Goal: Task Accomplishment & Management: Complete application form

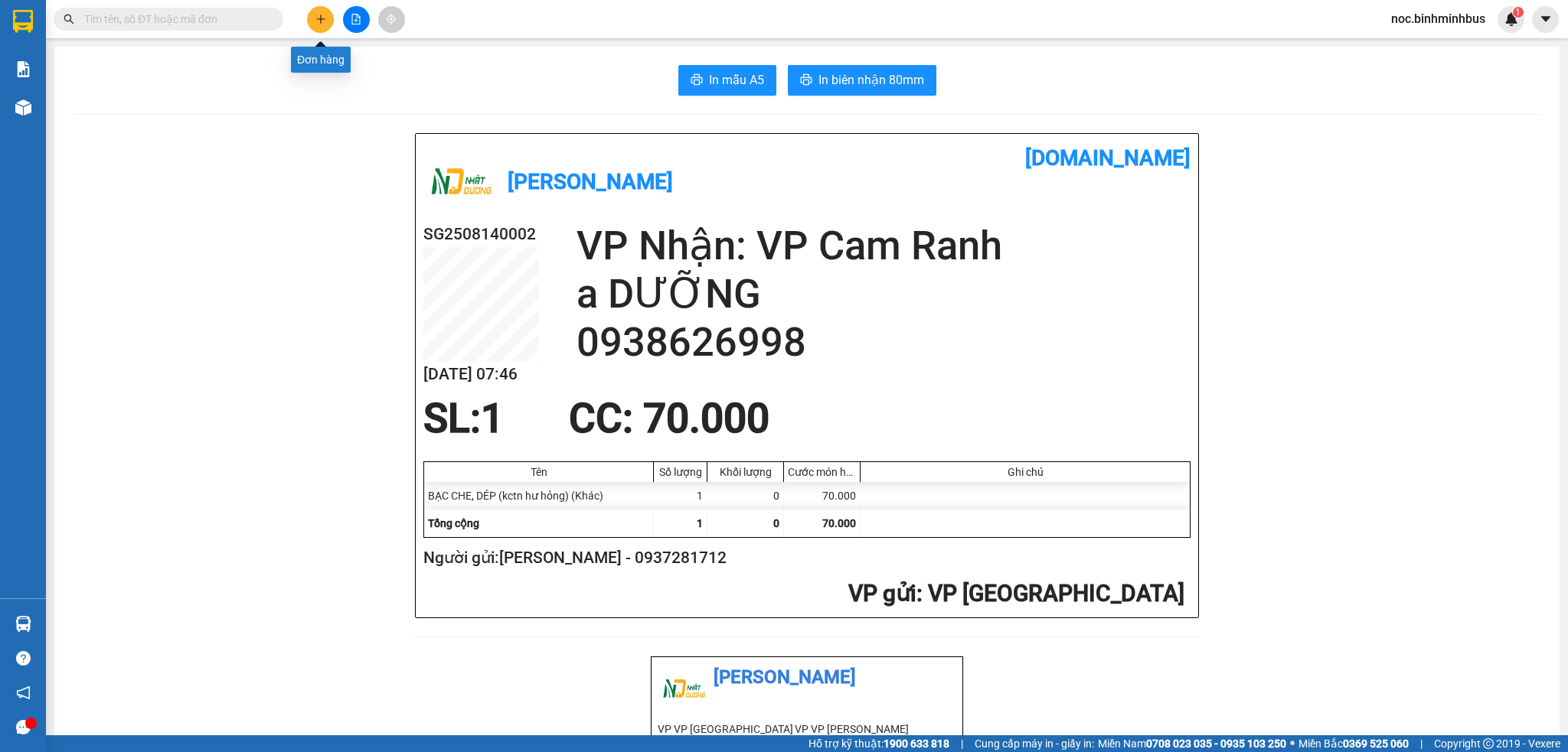
click at [319, 7] on button at bounding box center [321, 19] width 27 height 27
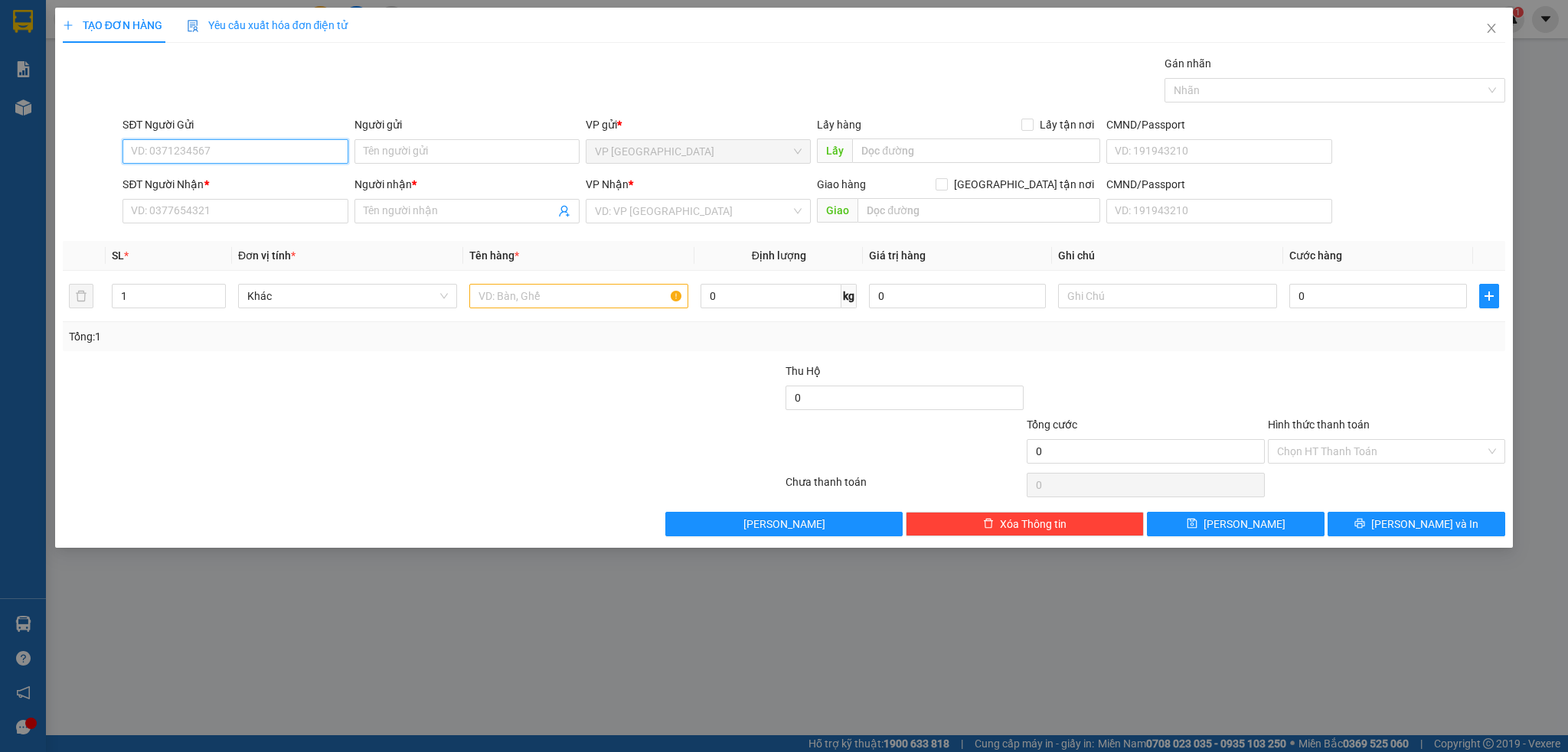
paste input "0905206069"
type input "0905206069"
click at [410, 140] on input "Người gửi" at bounding box center [467, 151] width 225 height 24
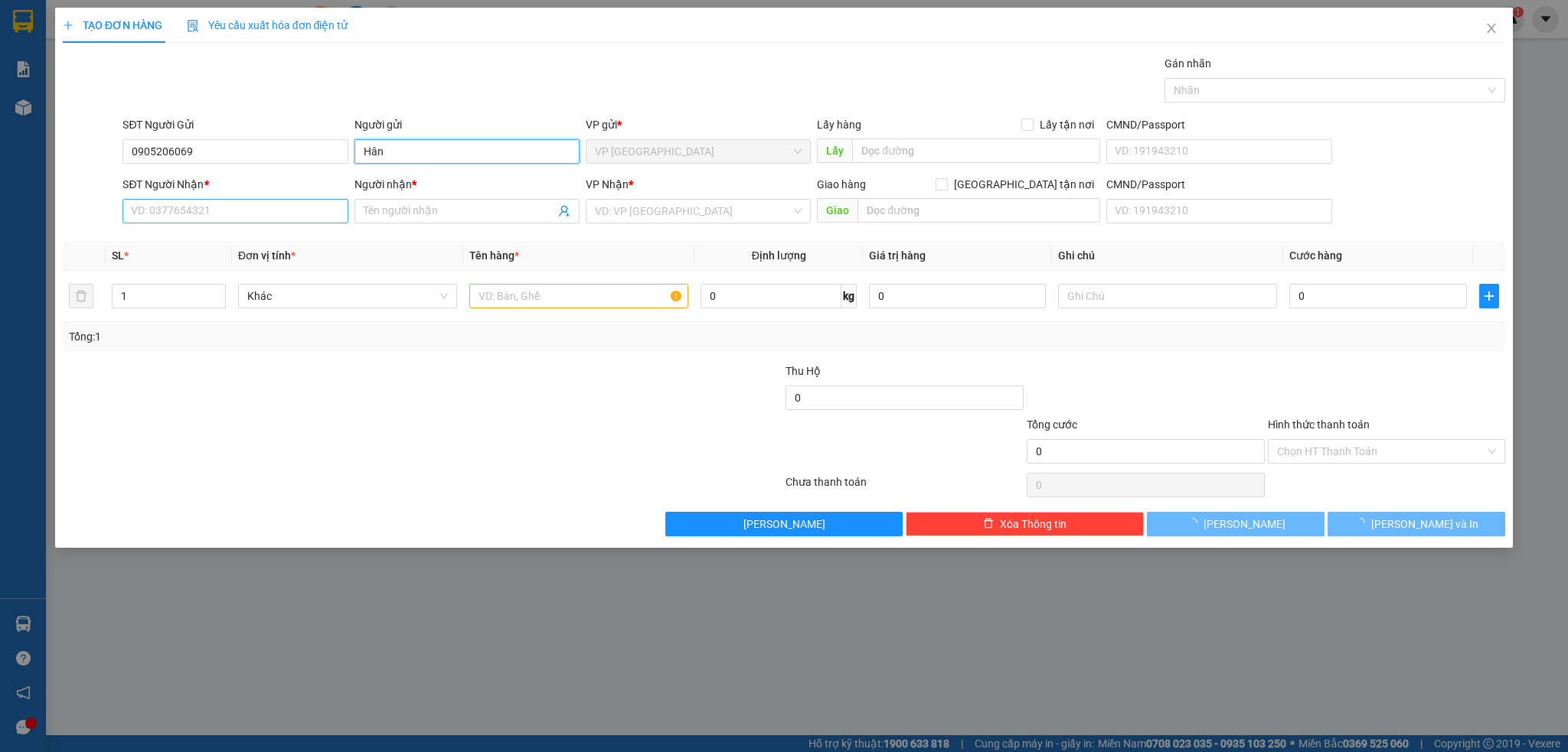
type input "Hân"
click at [223, 212] on input "SĐT Người Nhận *" at bounding box center [235, 211] width 225 height 24
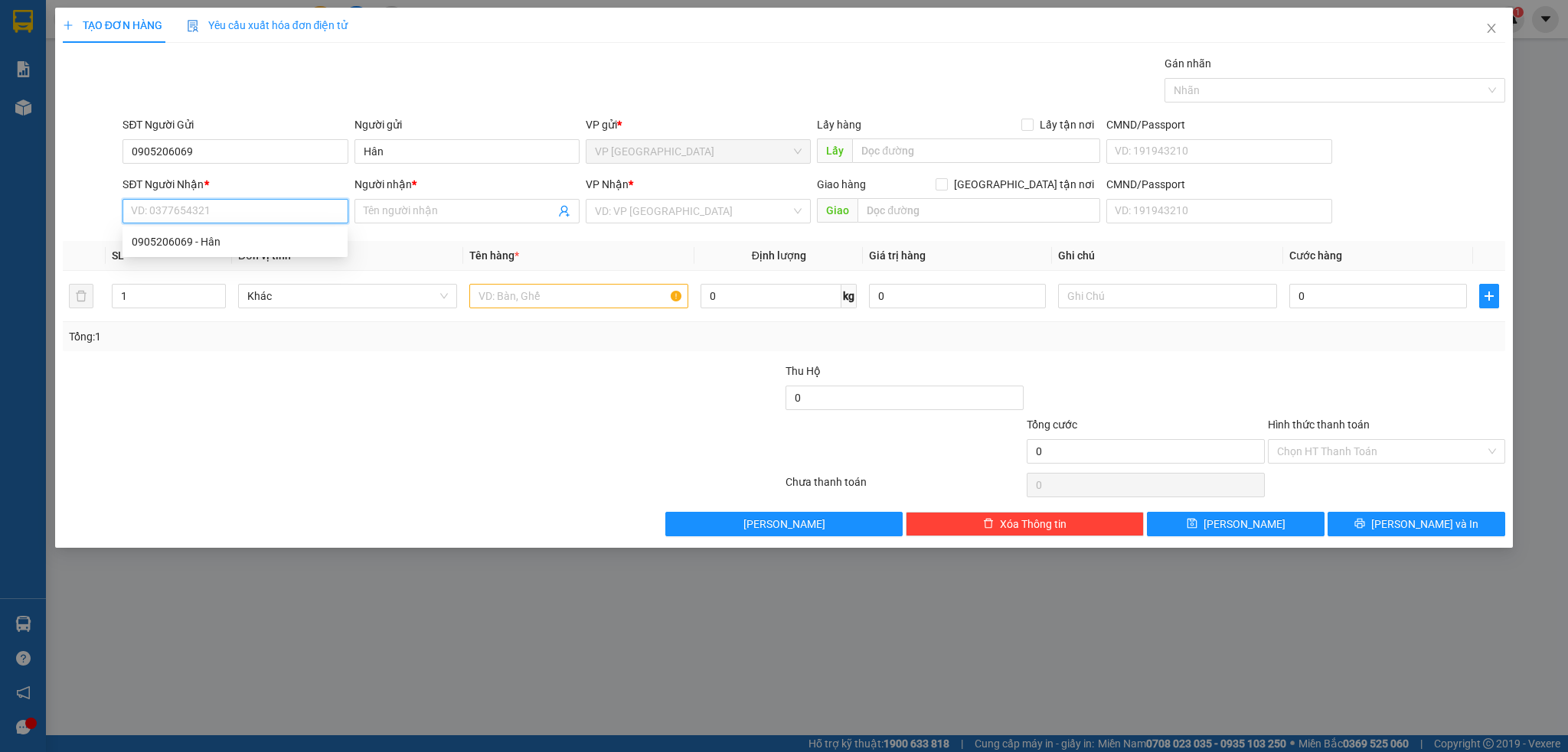
paste input "0905206069"
type input "0905206069"
click at [216, 245] on div "0905206069 - Hân" at bounding box center [235, 241] width 207 height 16
type input "Hân"
type input "bến xe [GEOGRAPHIC_DATA]"
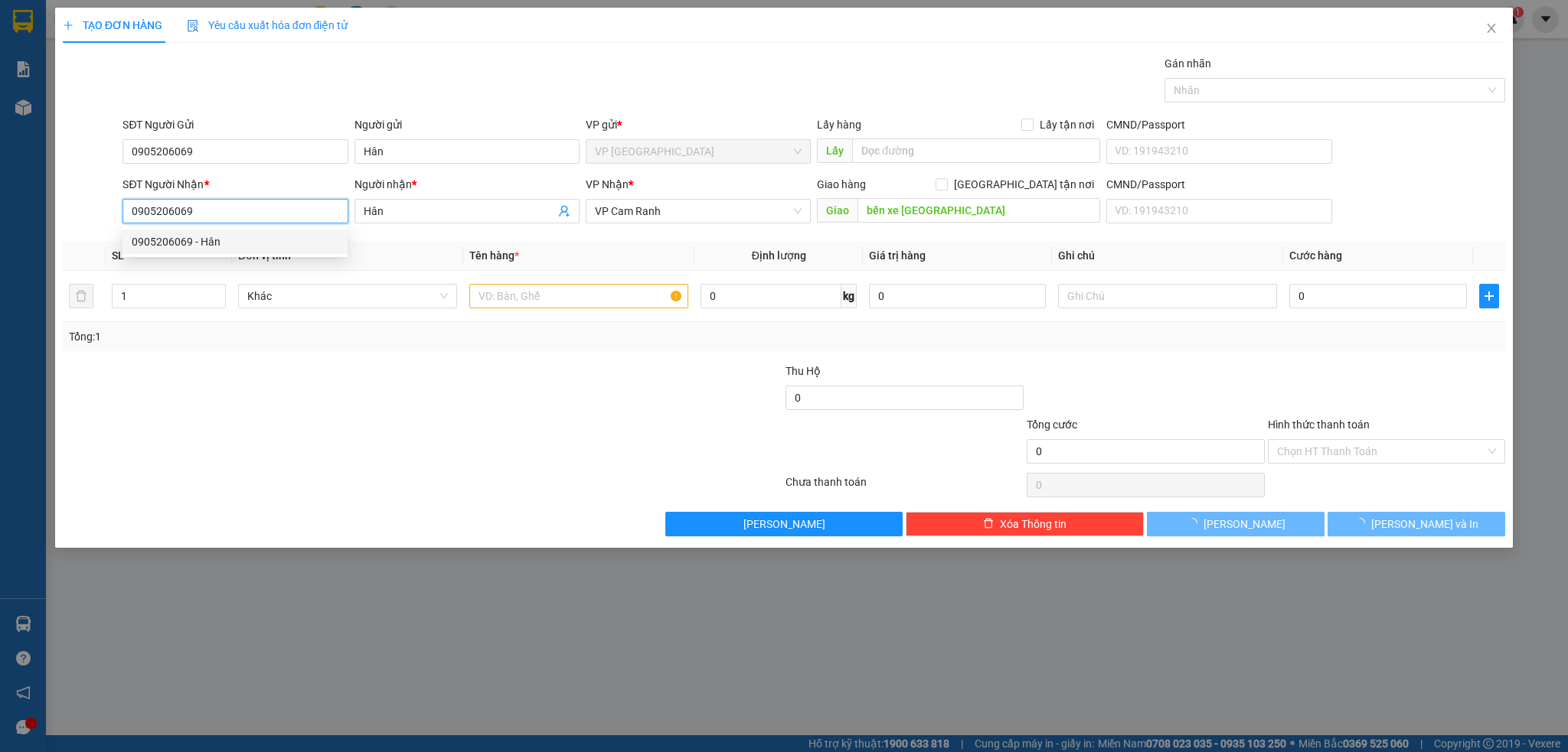
type input "250.000"
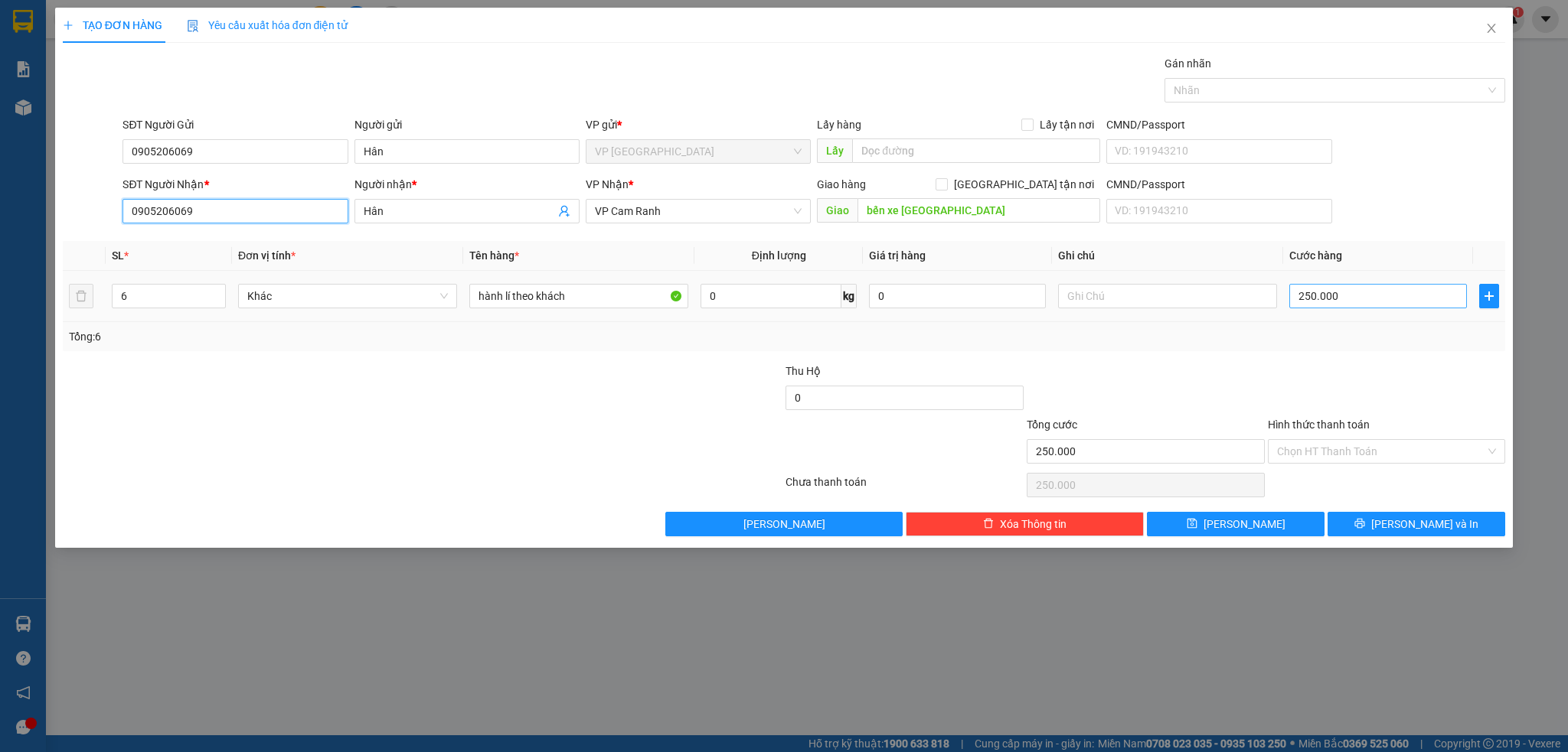
type input "0905206069"
click at [1363, 300] on input "250.000" at bounding box center [1377, 296] width 177 height 24
type input "1"
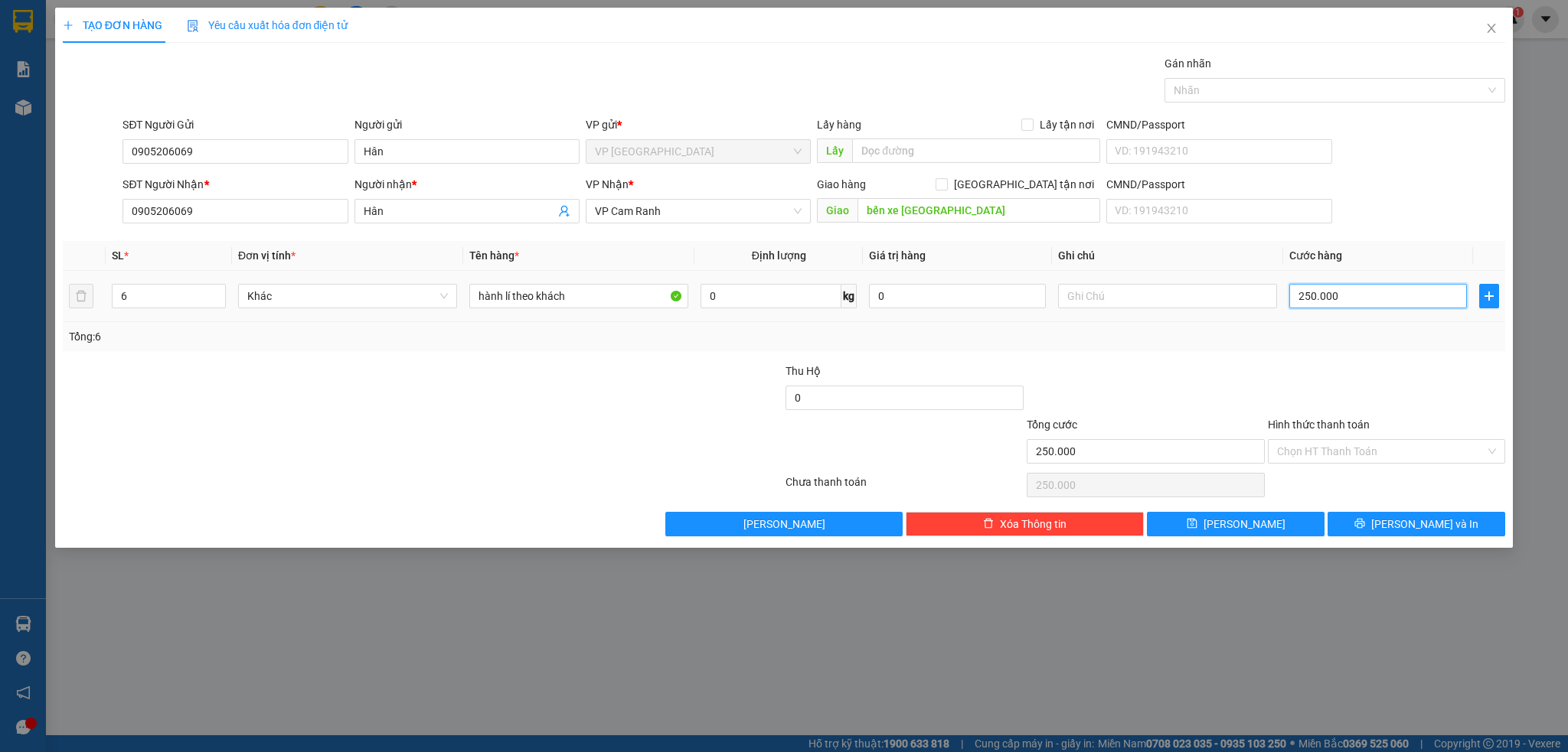
type input "1"
type input "15"
type input "150"
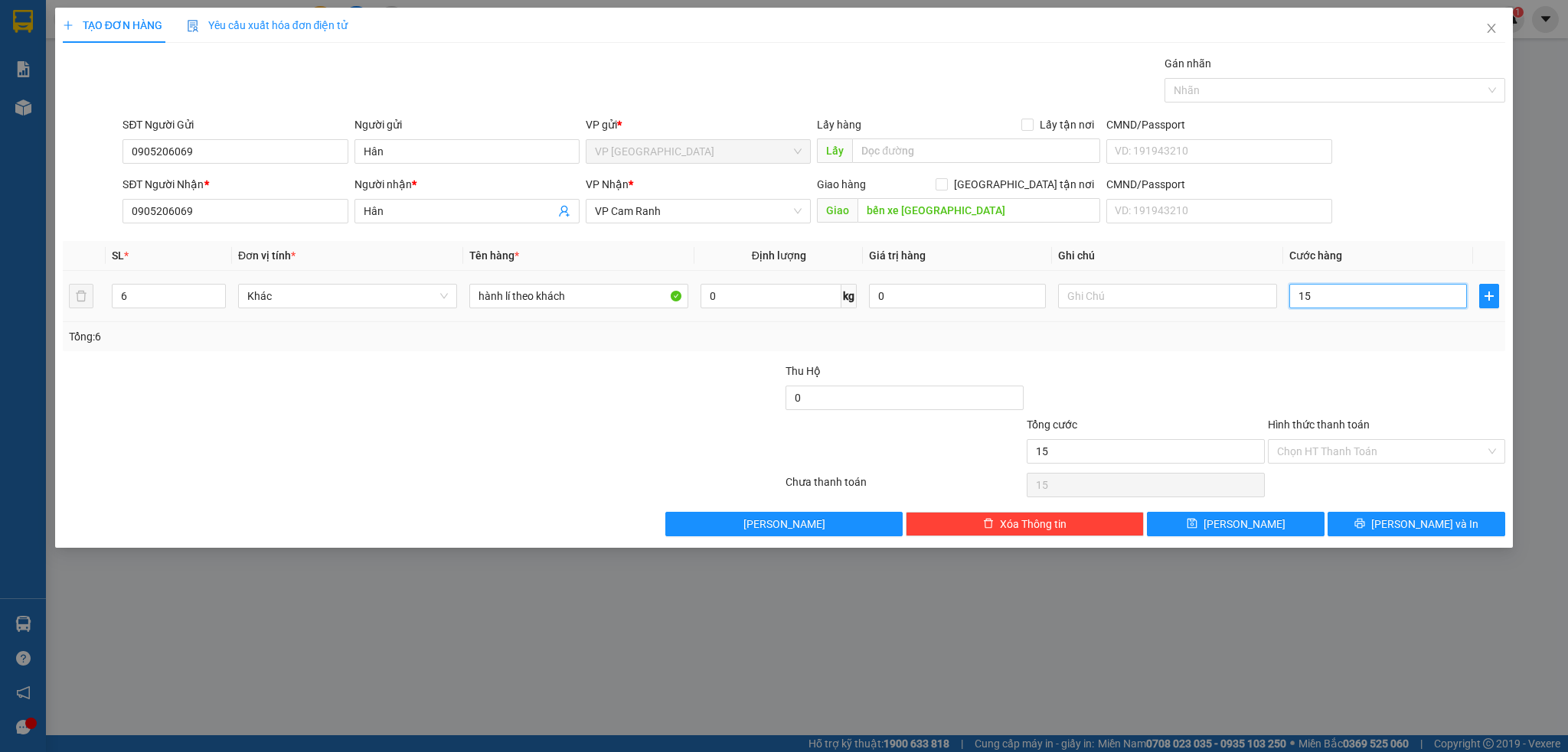
type input "150"
type input "1.500"
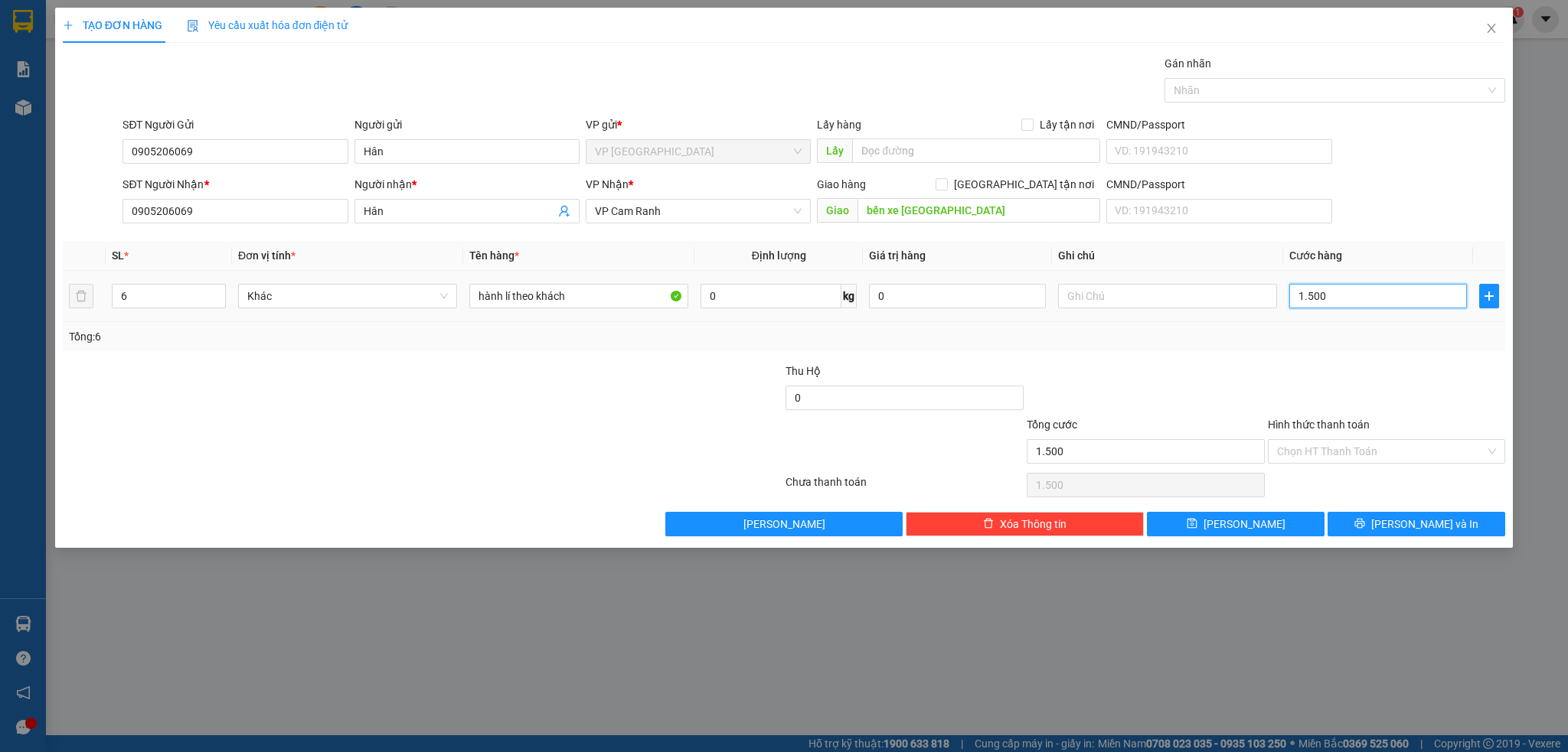
type input "15.000"
type input "150.000"
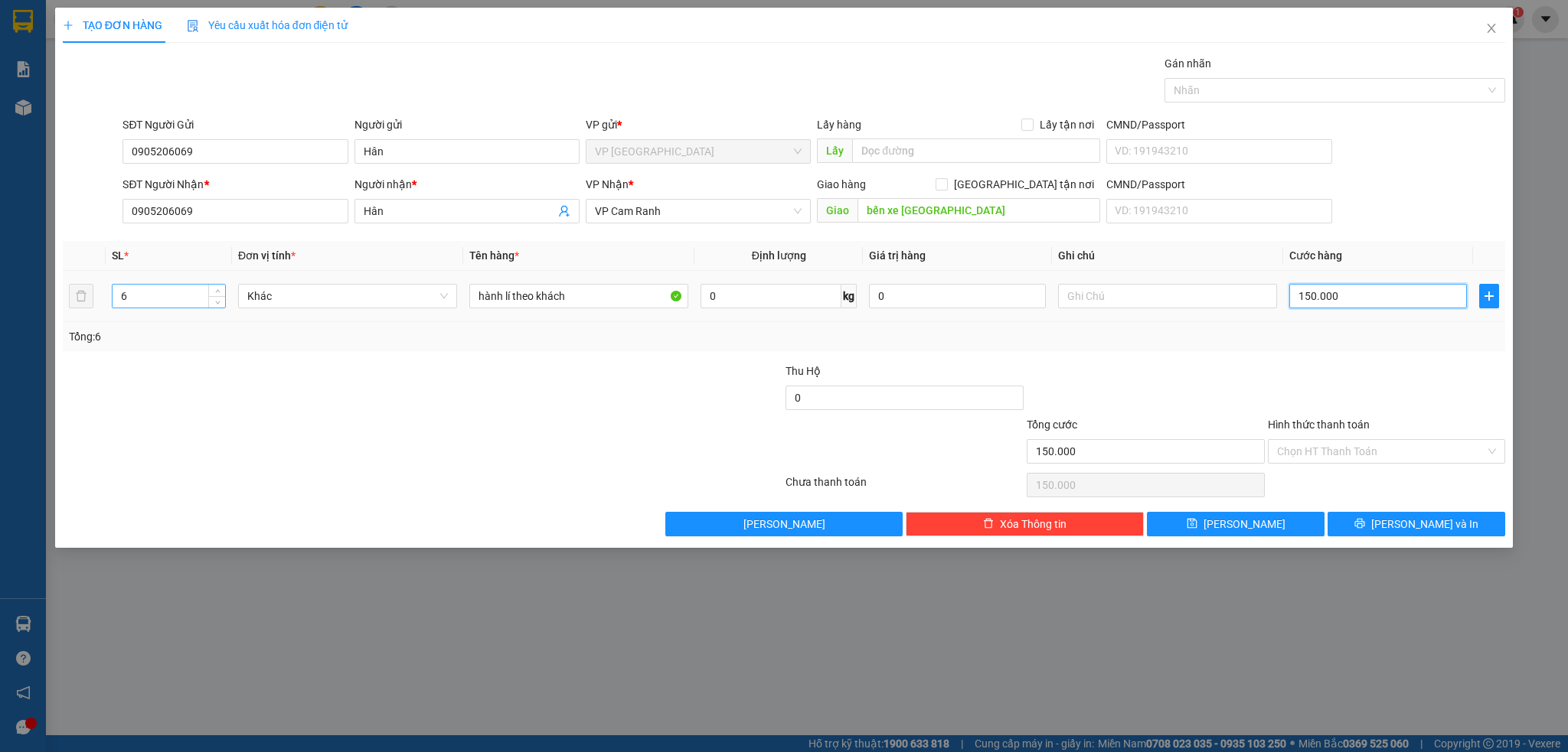
type input "150.000"
click at [158, 293] on input "6" at bounding box center [169, 297] width 113 height 23
type input "4"
click at [158, 381] on div at bounding box center [302, 390] width 483 height 54
click at [1341, 453] on input "Hình thức thanh toán" at bounding box center [1381, 452] width 209 height 23
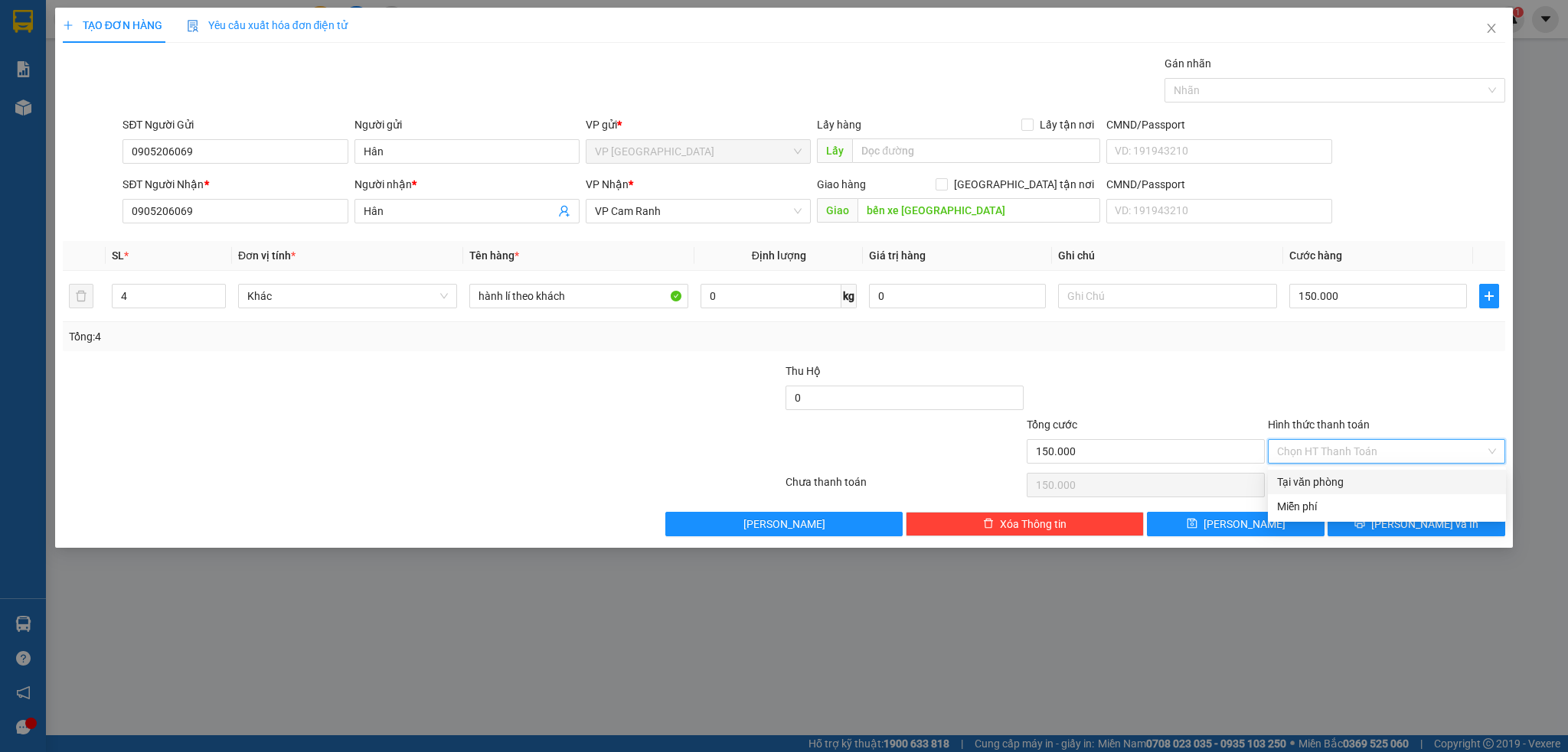
click at [1321, 478] on div "Tại văn phòng" at bounding box center [1387, 481] width 220 height 16
type input "0"
click at [1267, 371] on div at bounding box center [1386, 390] width 241 height 54
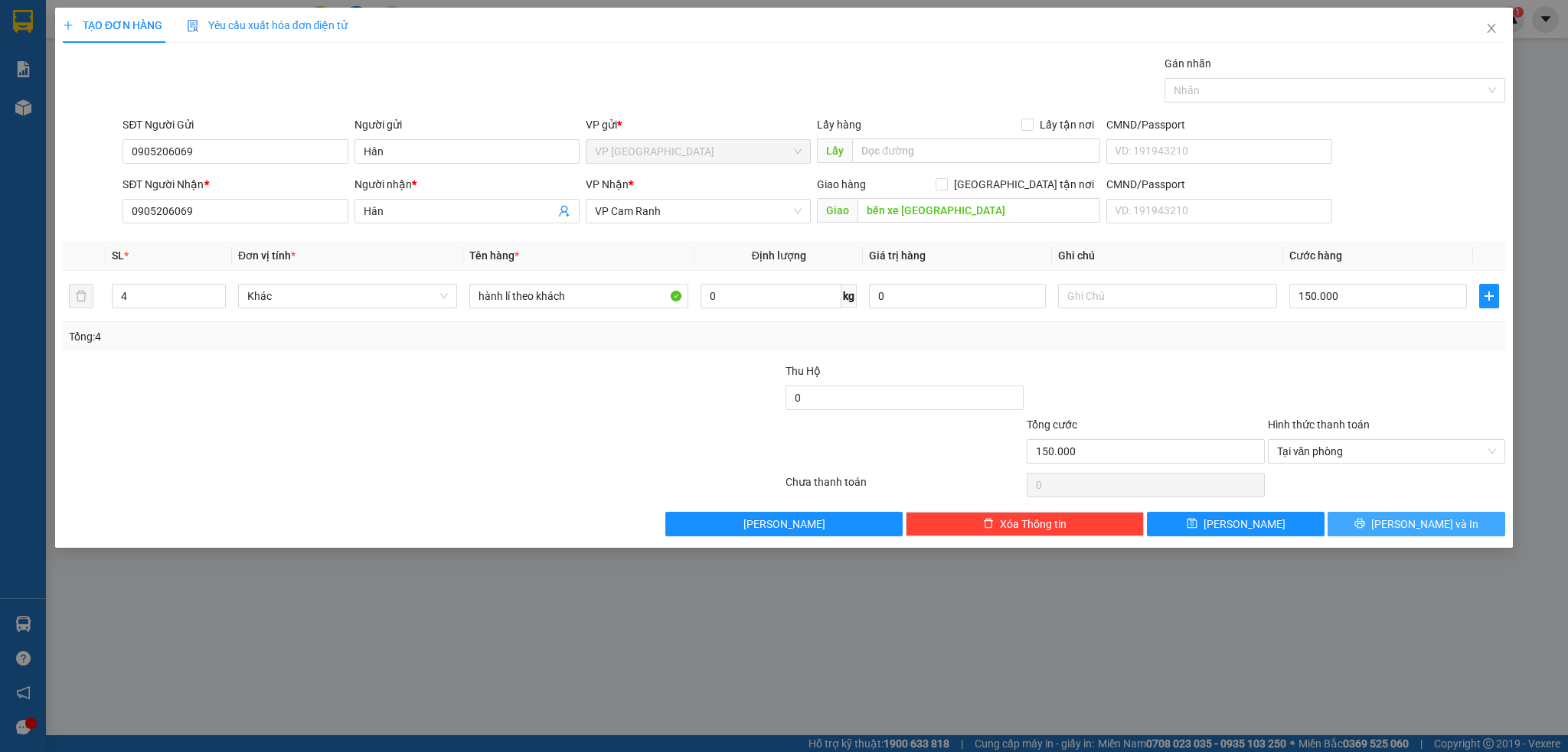
click at [1385, 517] on button "[PERSON_NAME] và In" at bounding box center [1416, 524] width 177 height 24
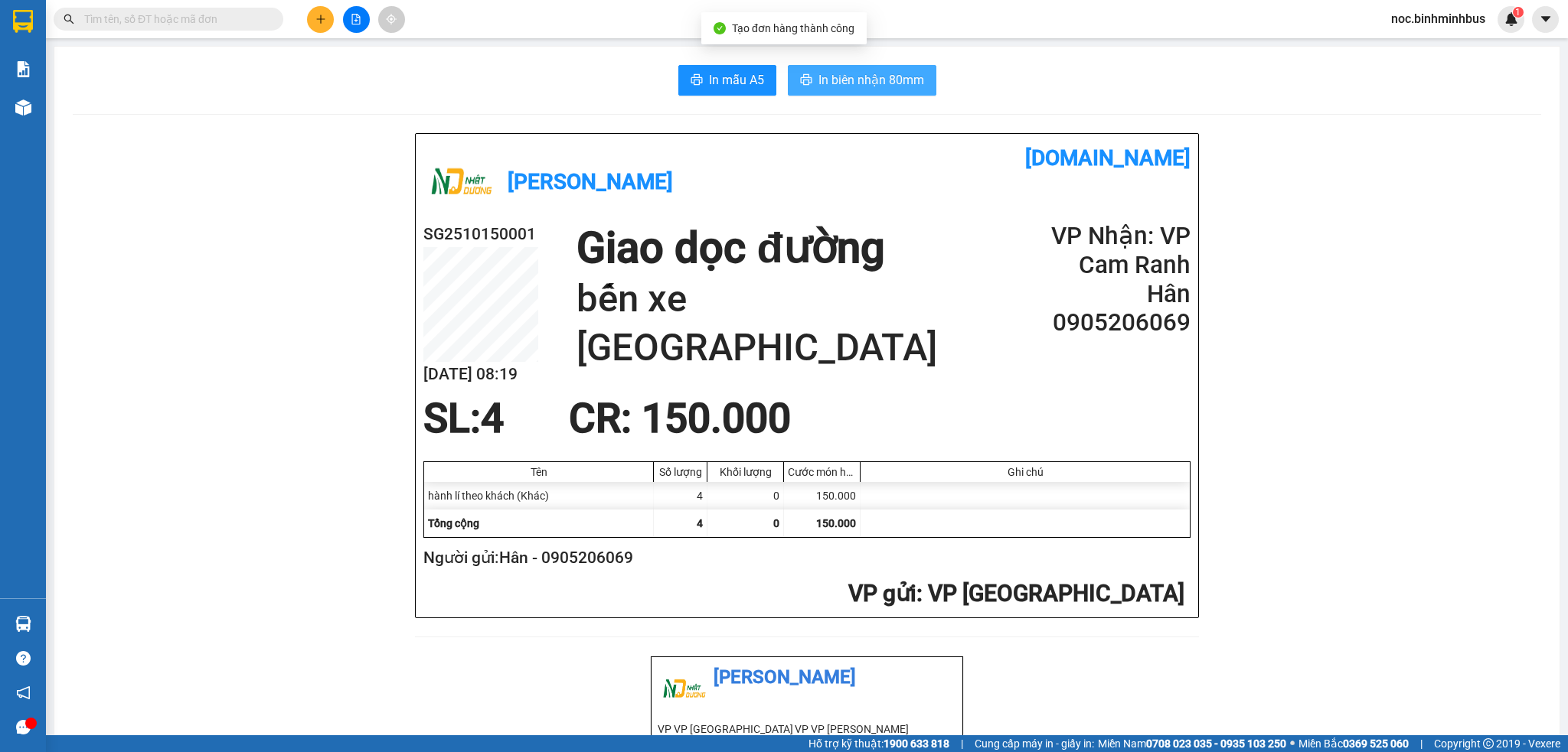
click at [841, 84] on span "In biên nhận 80mm" at bounding box center [872, 80] width 106 height 19
